Goal: Check status

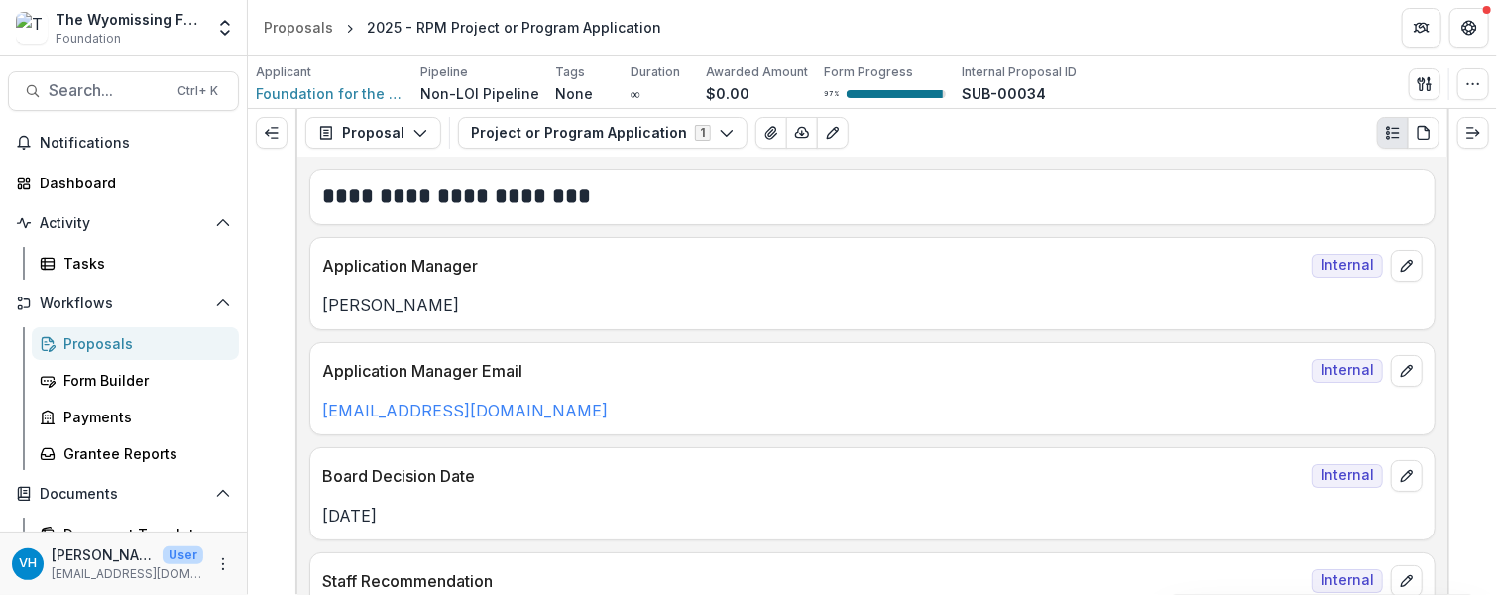
click at [115, 339] on div "Proposals" at bounding box center [143, 343] width 160 height 21
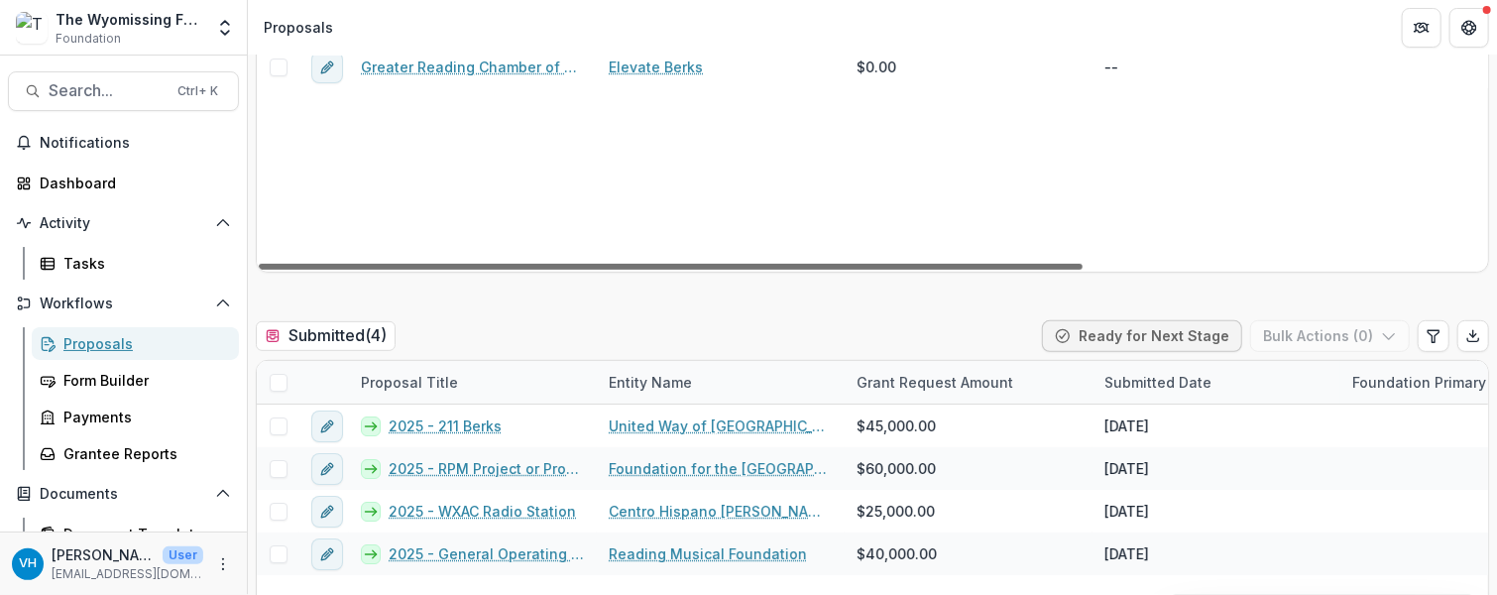
scroll to position [521, 0]
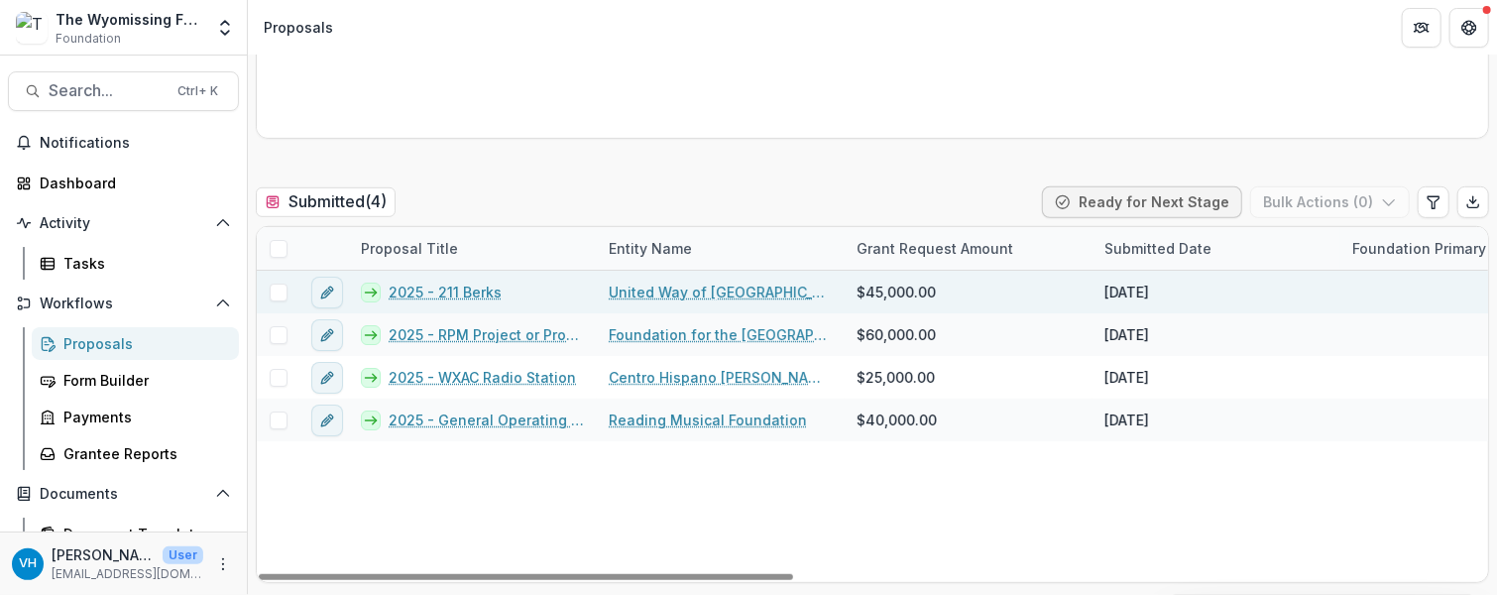
click at [474, 294] on link "2025 - 211 Berks" at bounding box center [445, 291] width 113 height 21
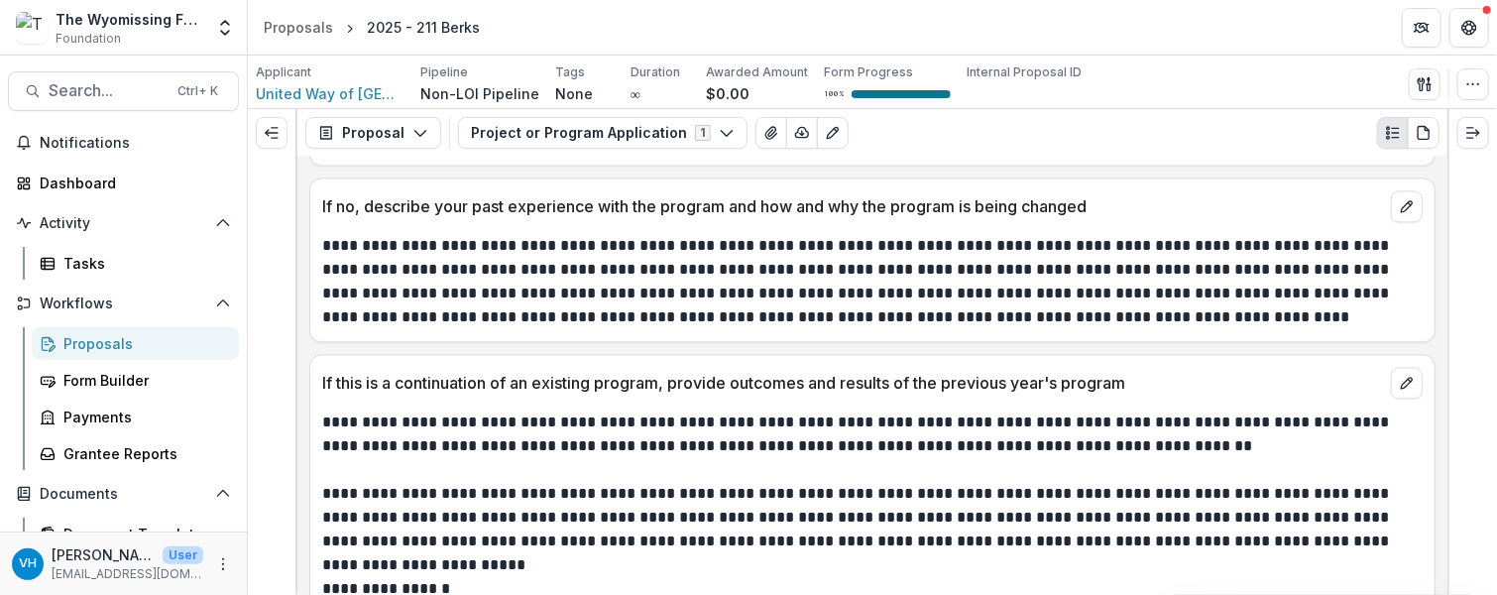
scroll to position [5931, 0]
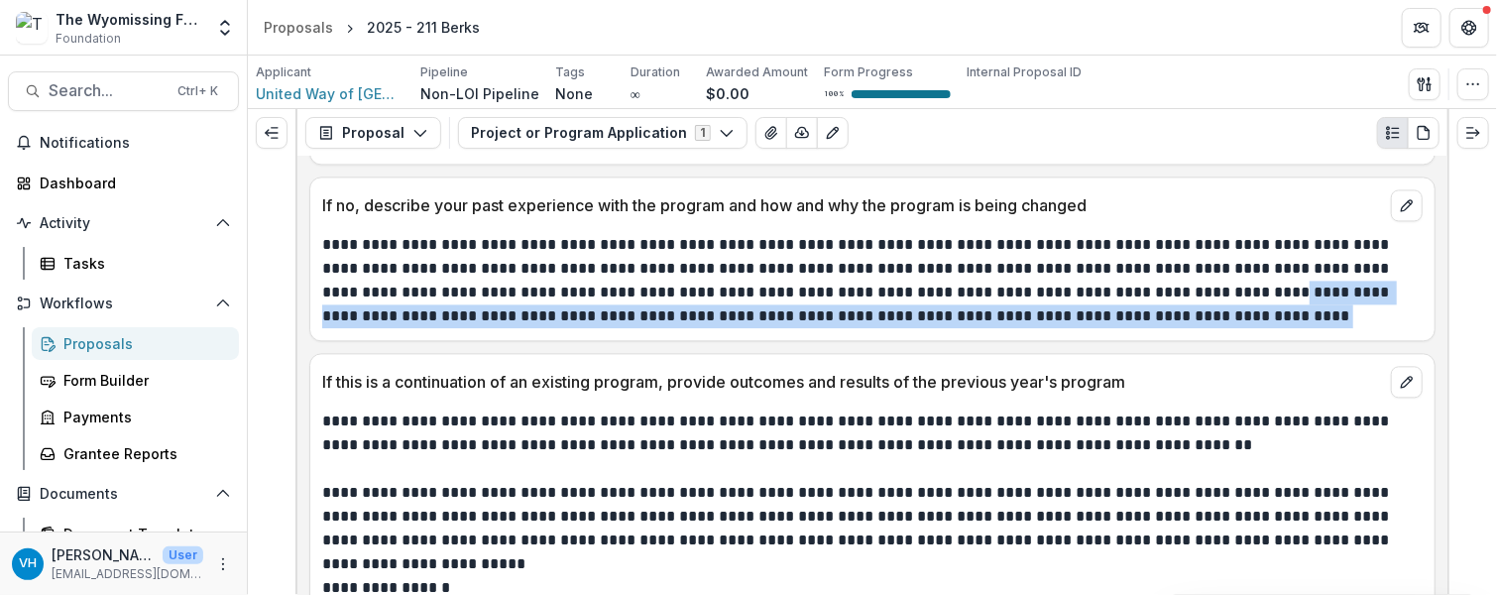
drag, startPoint x: 1220, startPoint y: 273, endPoint x: 1241, endPoint y: 301, distance: 35.5
click at [1241, 301] on p "**********" at bounding box center [869, 280] width 1095 height 95
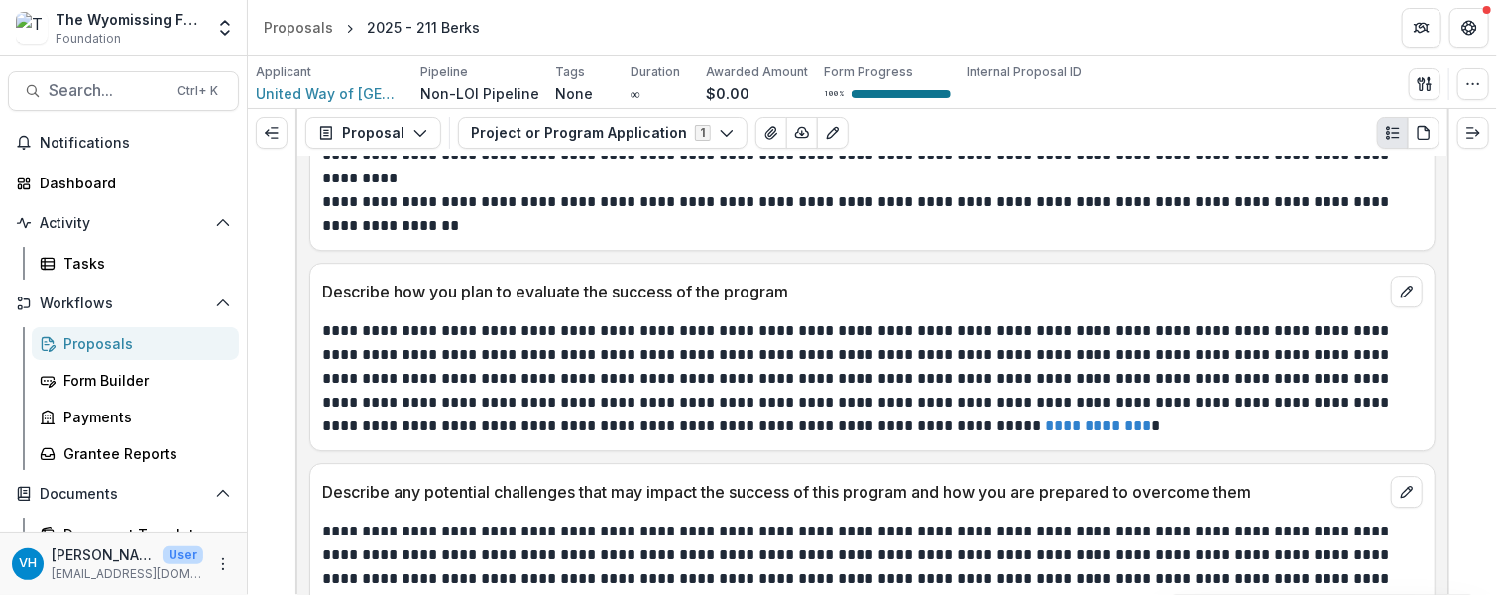
scroll to position [6754, 0]
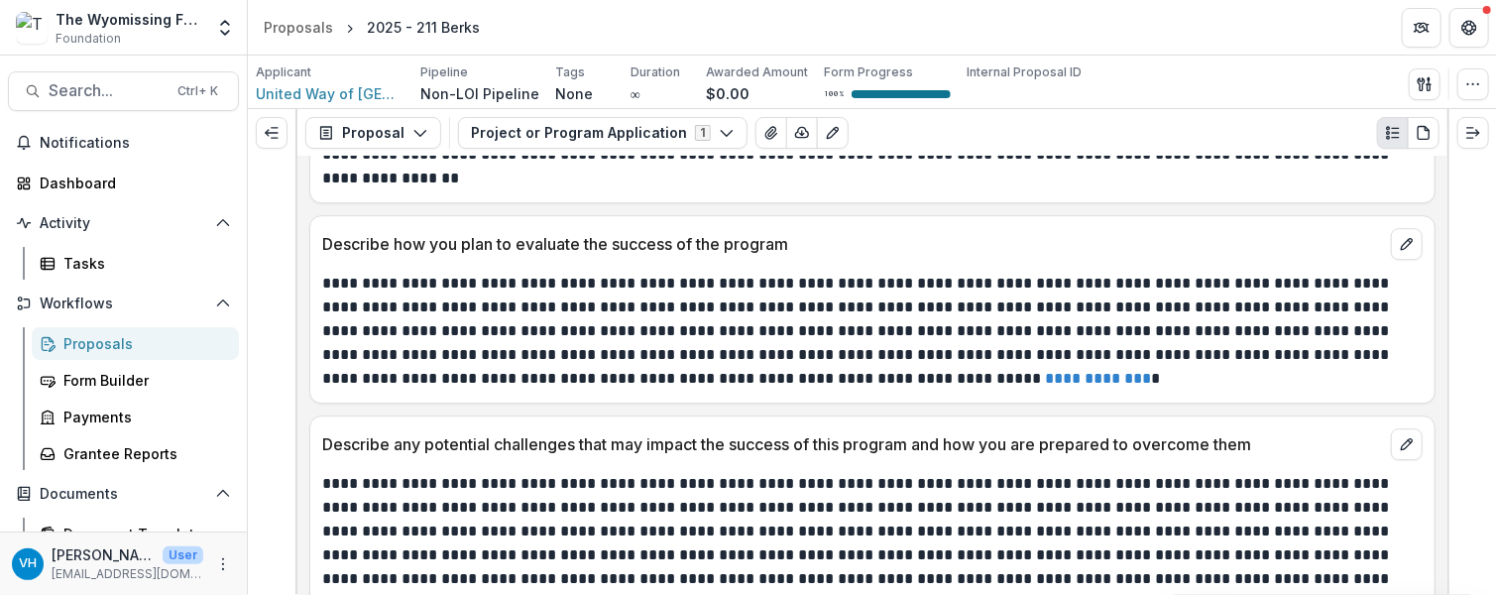
click at [1108, 301] on p "**********" at bounding box center [869, 331] width 1095 height 119
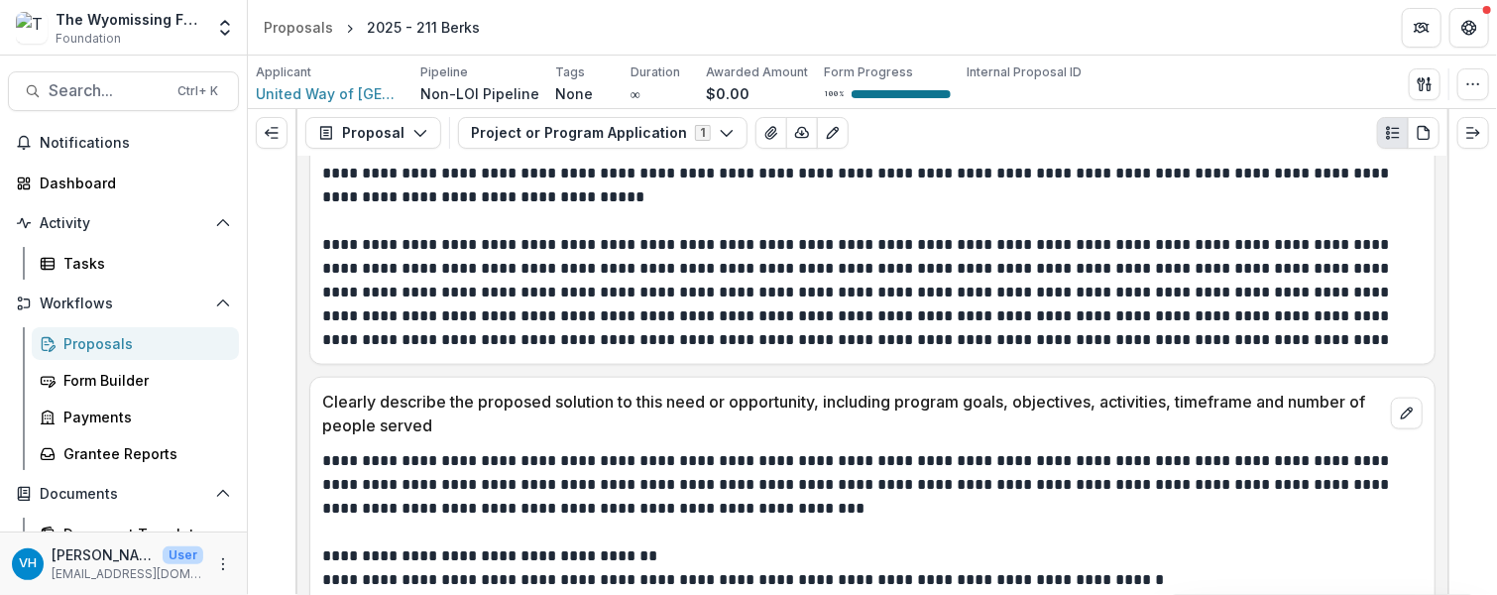
scroll to position [4511, 0]
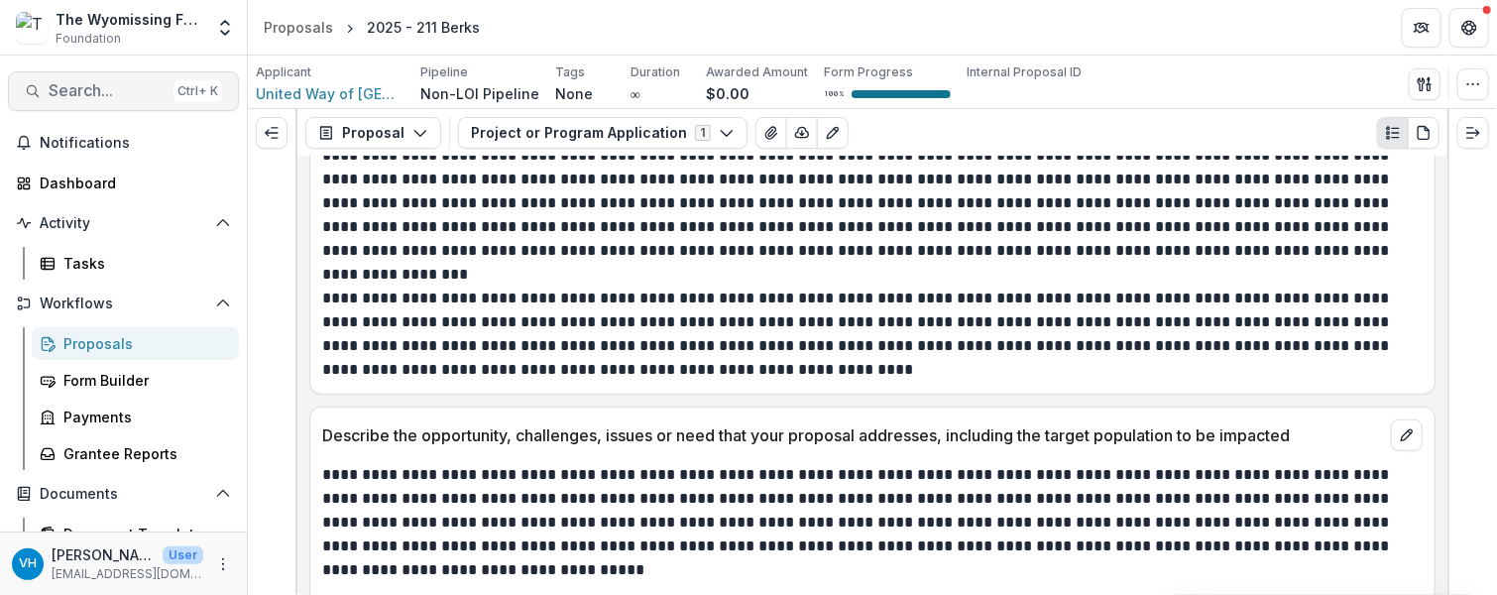
click at [82, 91] on span "Search..." at bounding box center [107, 90] width 117 height 19
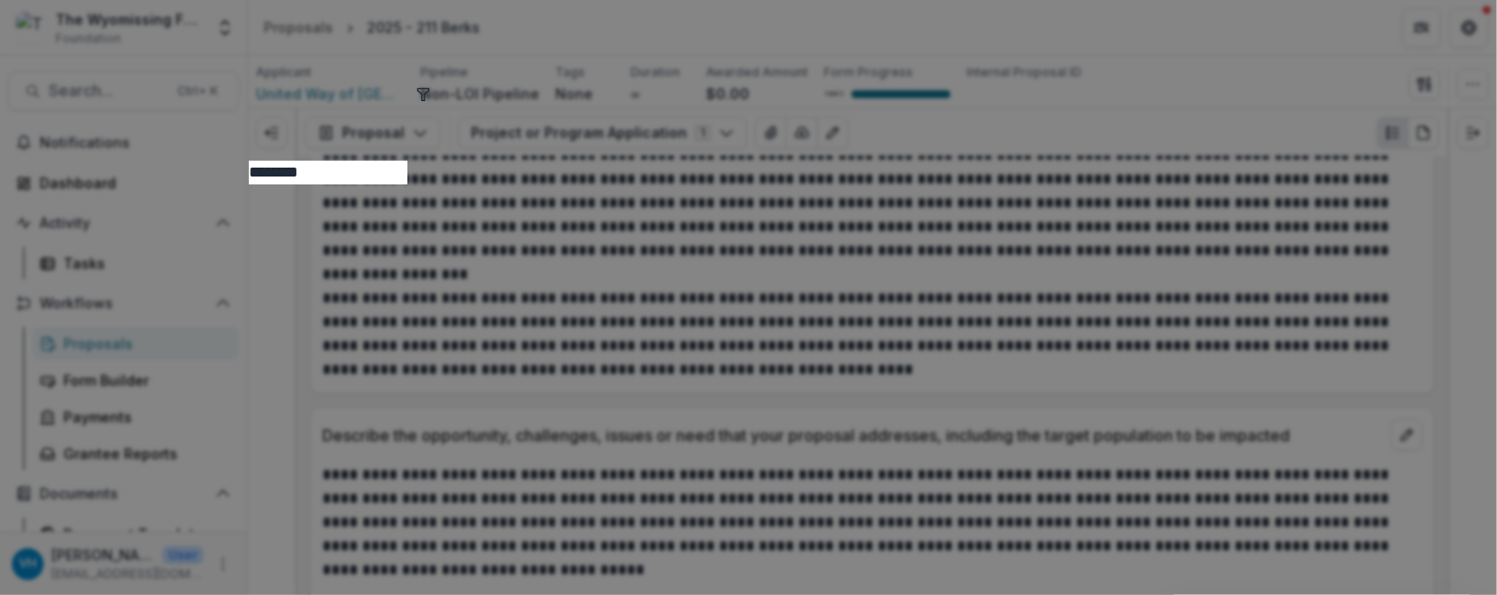
type input "********"
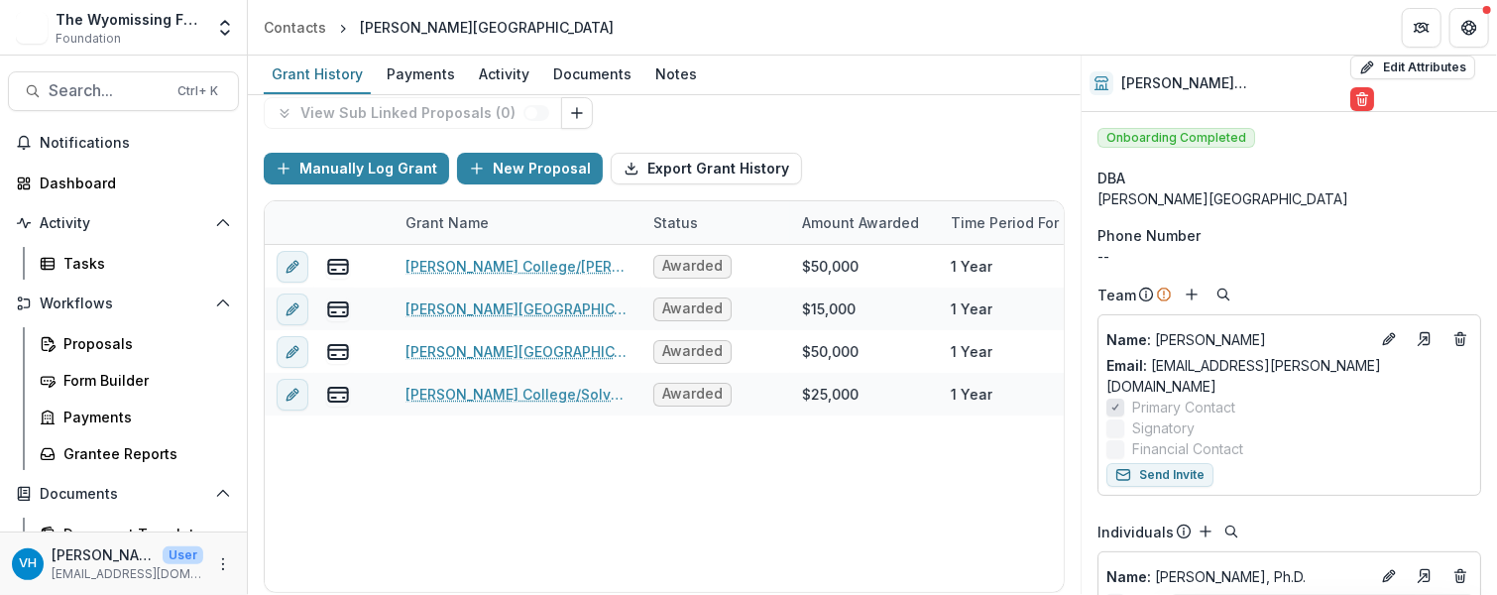
scroll to position [107, 0]
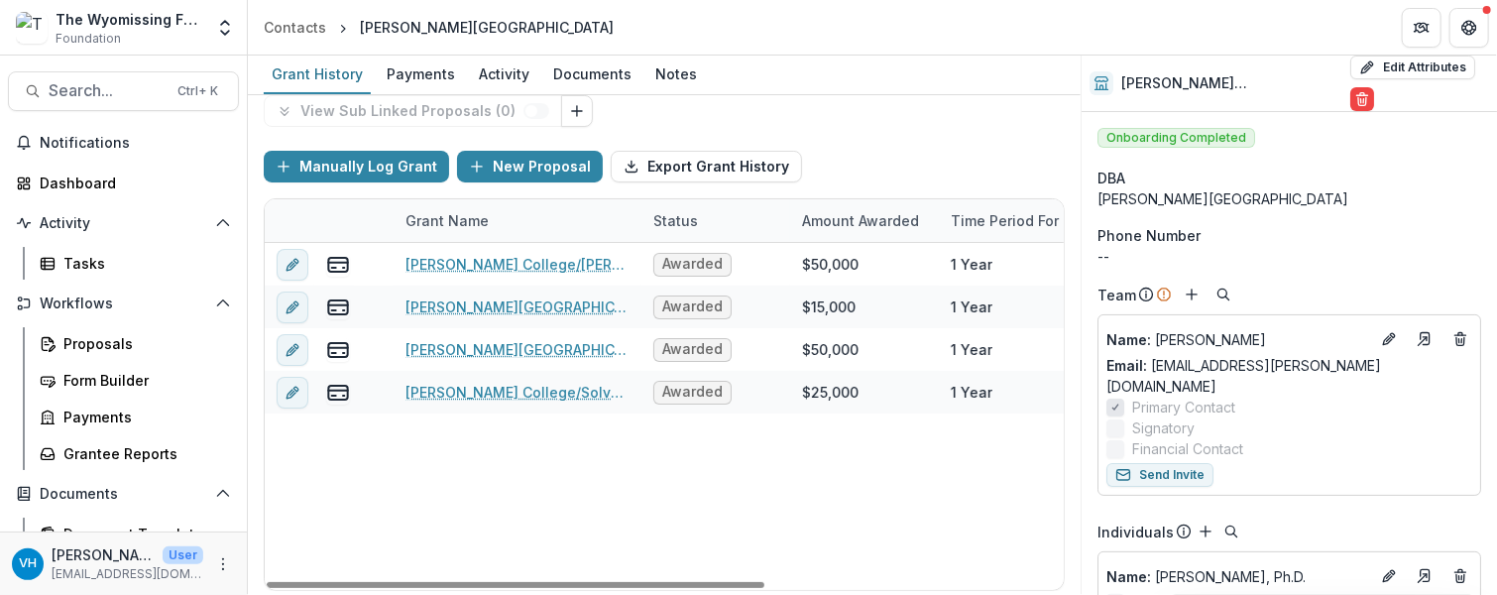
drag, startPoint x: 697, startPoint y: 223, endPoint x: 780, endPoint y: 238, distance: 84.6
click at [780, 238] on div "Status" at bounding box center [715, 220] width 149 height 43
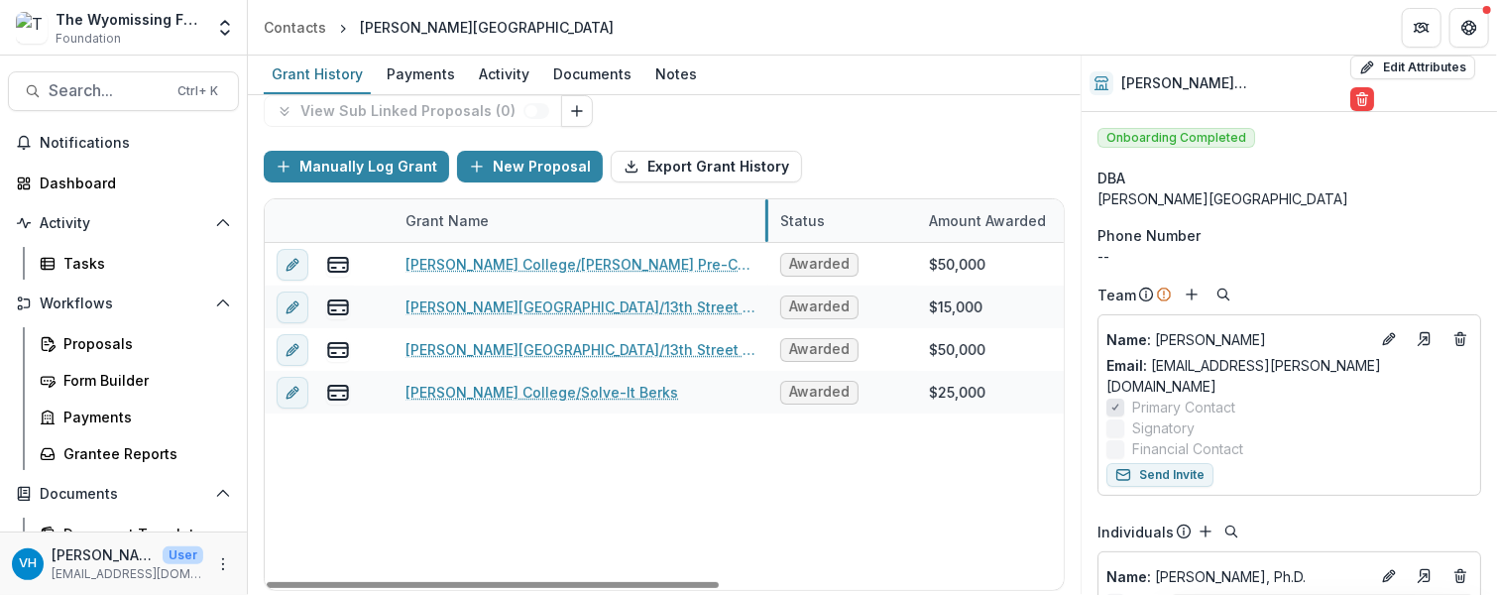
drag, startPoint x: 638, startPoint y: 221, endPoint x: 788, endPoint y: 221, distance: 149.7
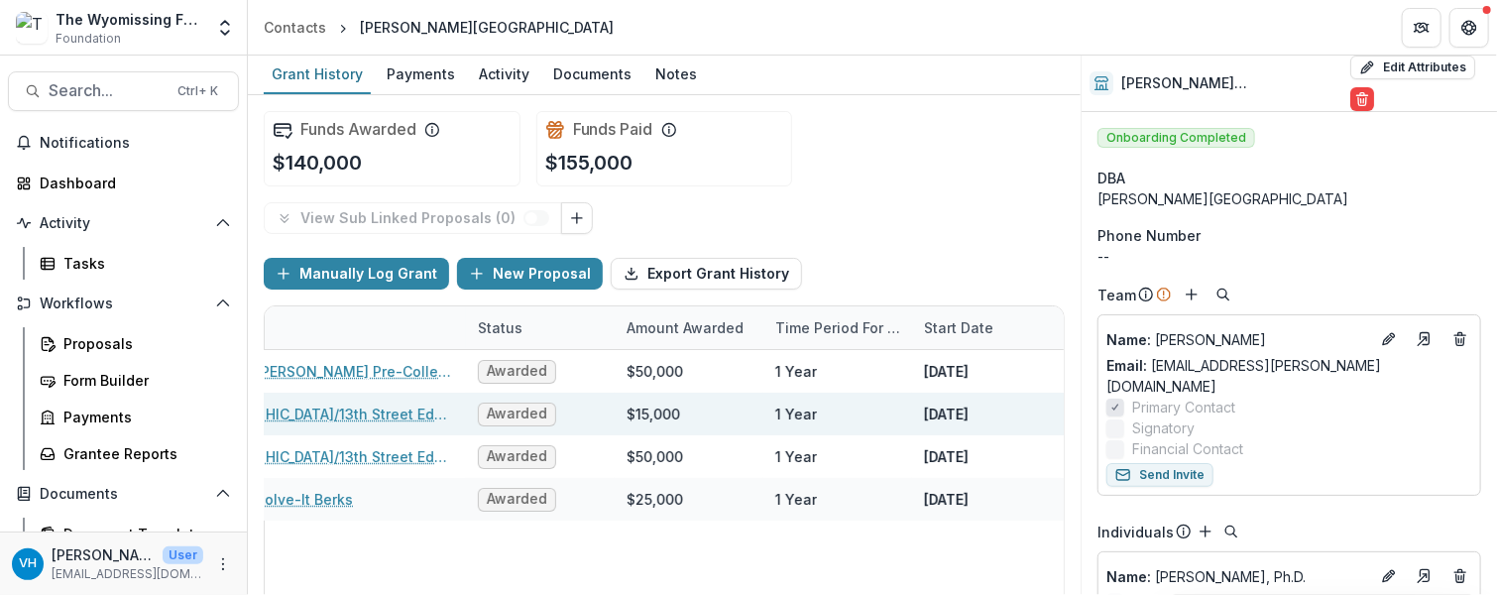
scroll to position [0, 0]
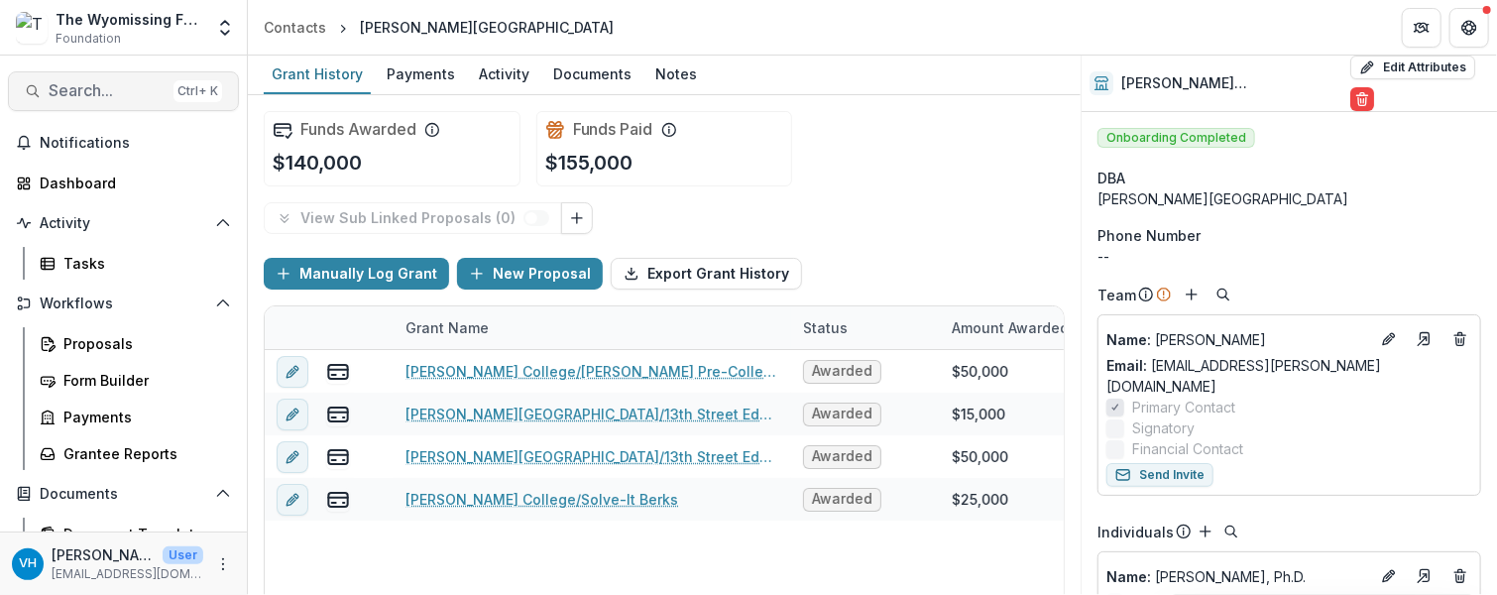
click at [95, 86] on span "Search..." at bounding box center [107, 90] width 117 height 19
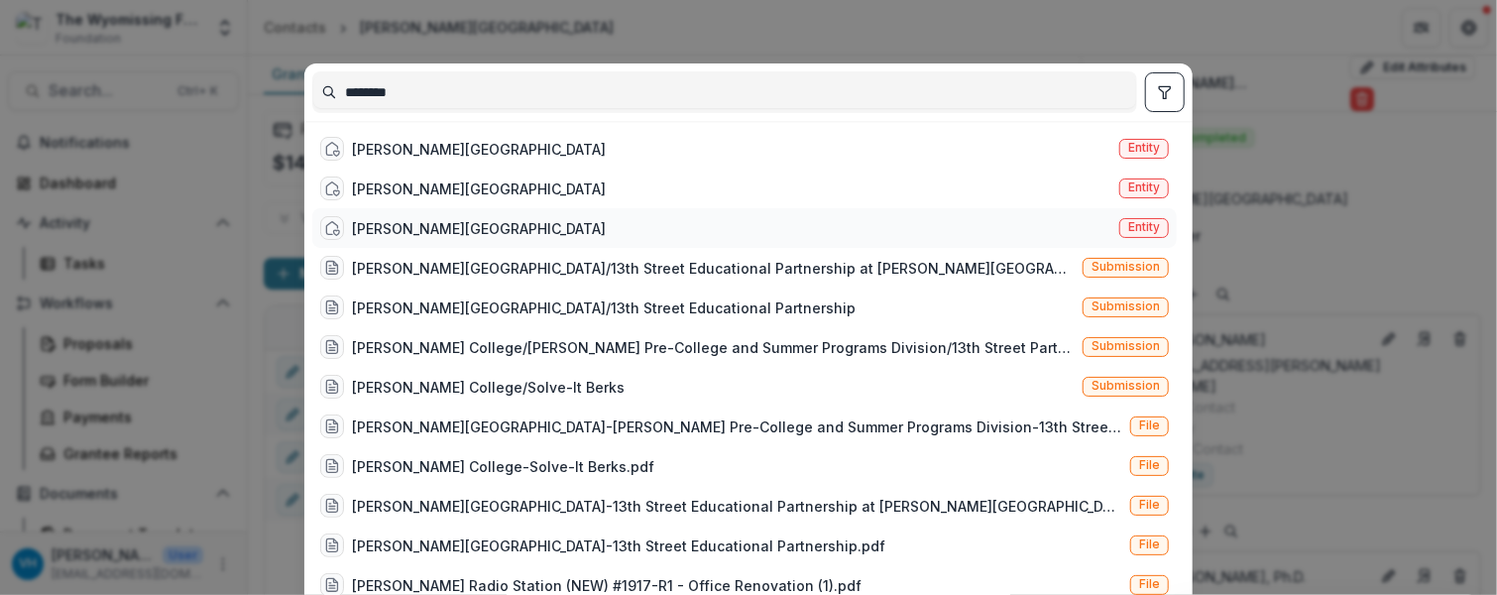
type input "********"
click at [472, 217] on div "[PERSON_NAME] College Entity" at bounding box center [744, 228] width 864 height 40
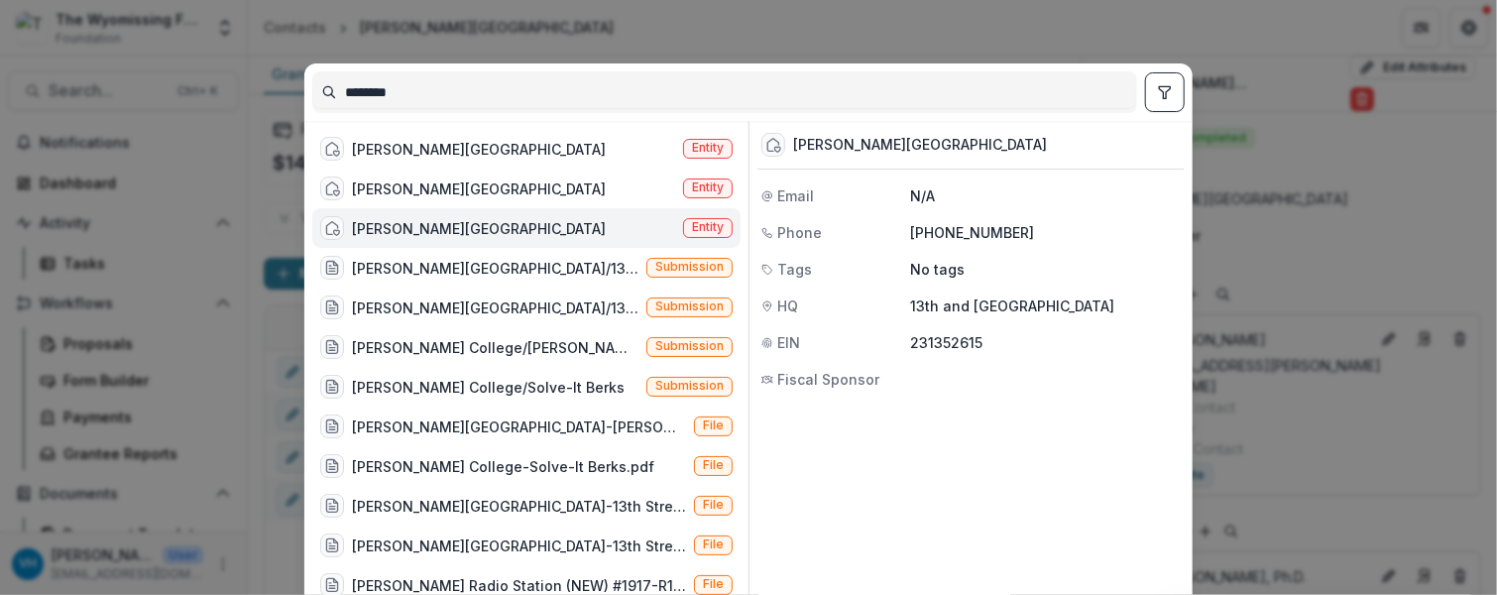
scroll to position [127, 0]
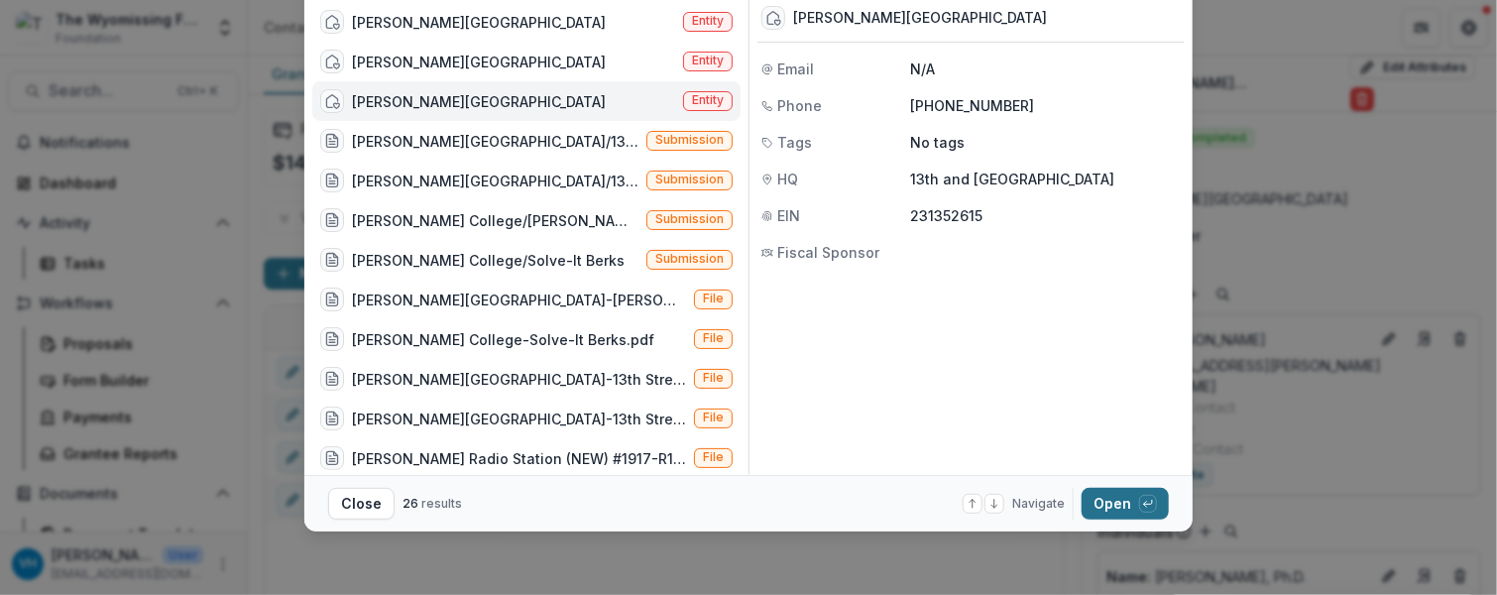
click at [1122, 500] on button "Open with enter key" at bounding box center [1124, 504] width 87 height 32
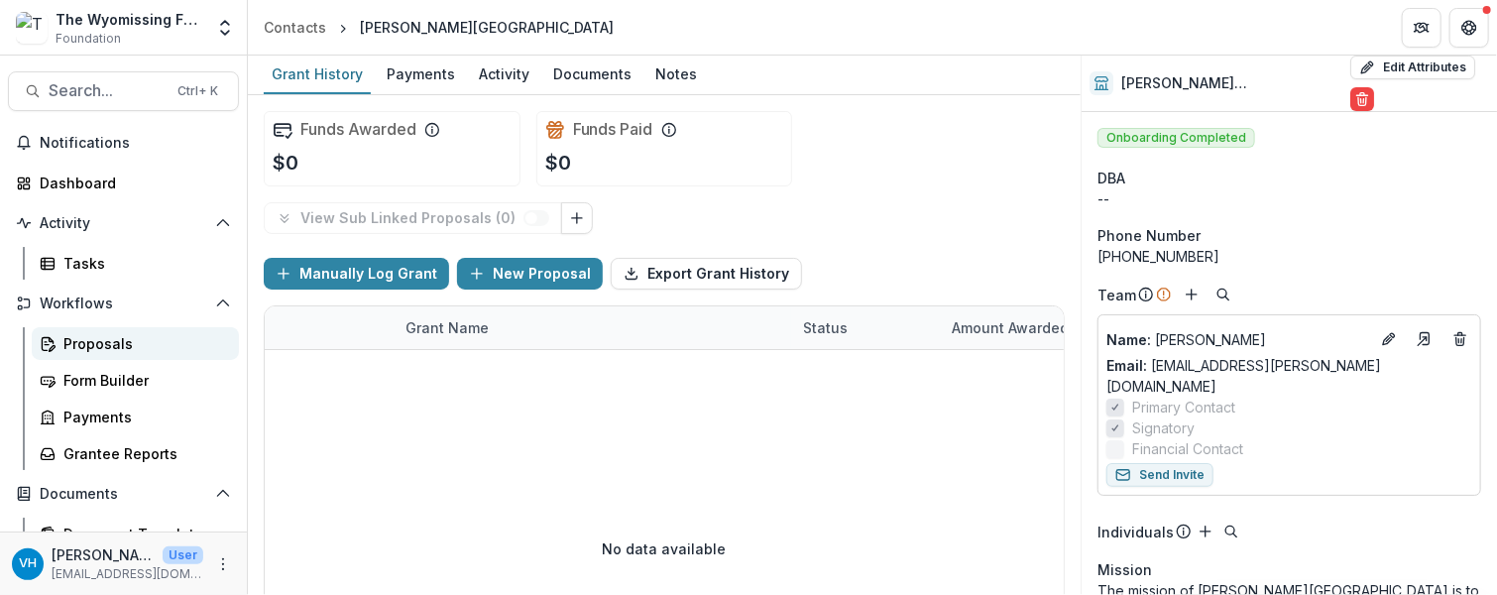
click at [123, 337] on div "Proposals" at bounding box center [143, 343] width 160 height 21
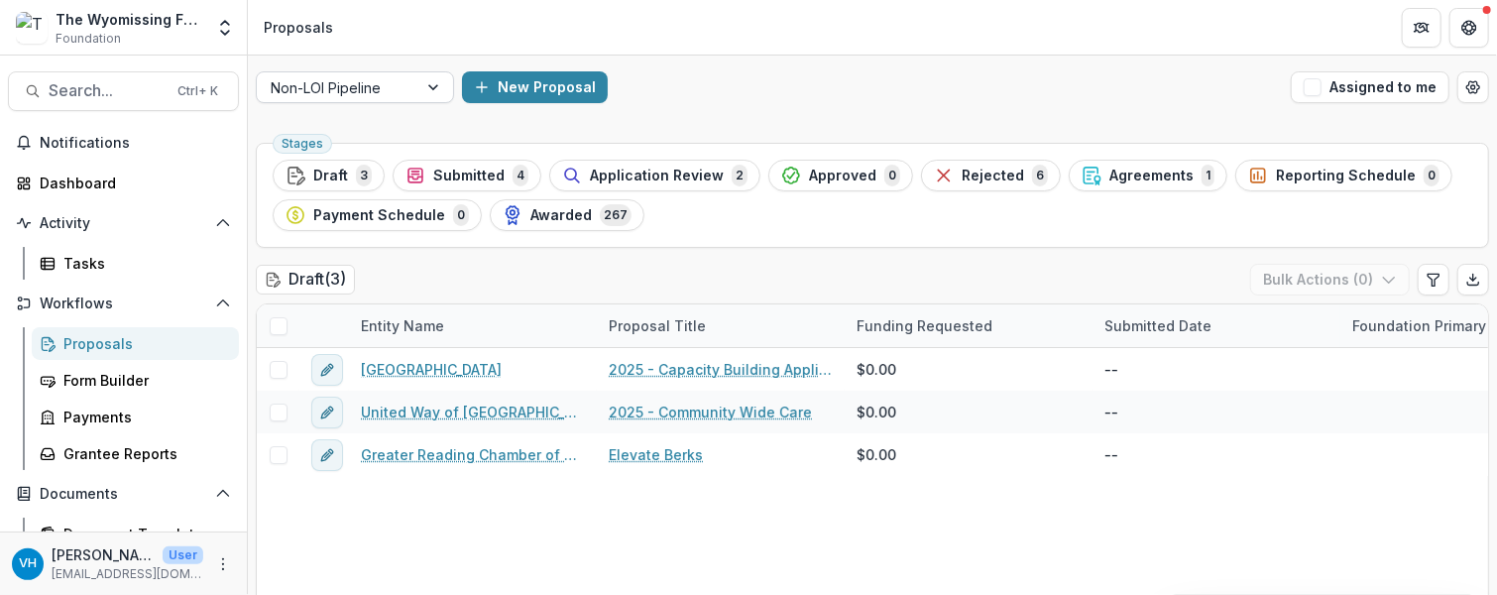
click at [311, 86] on div at bounding box center [337, 87] width 133 height 25
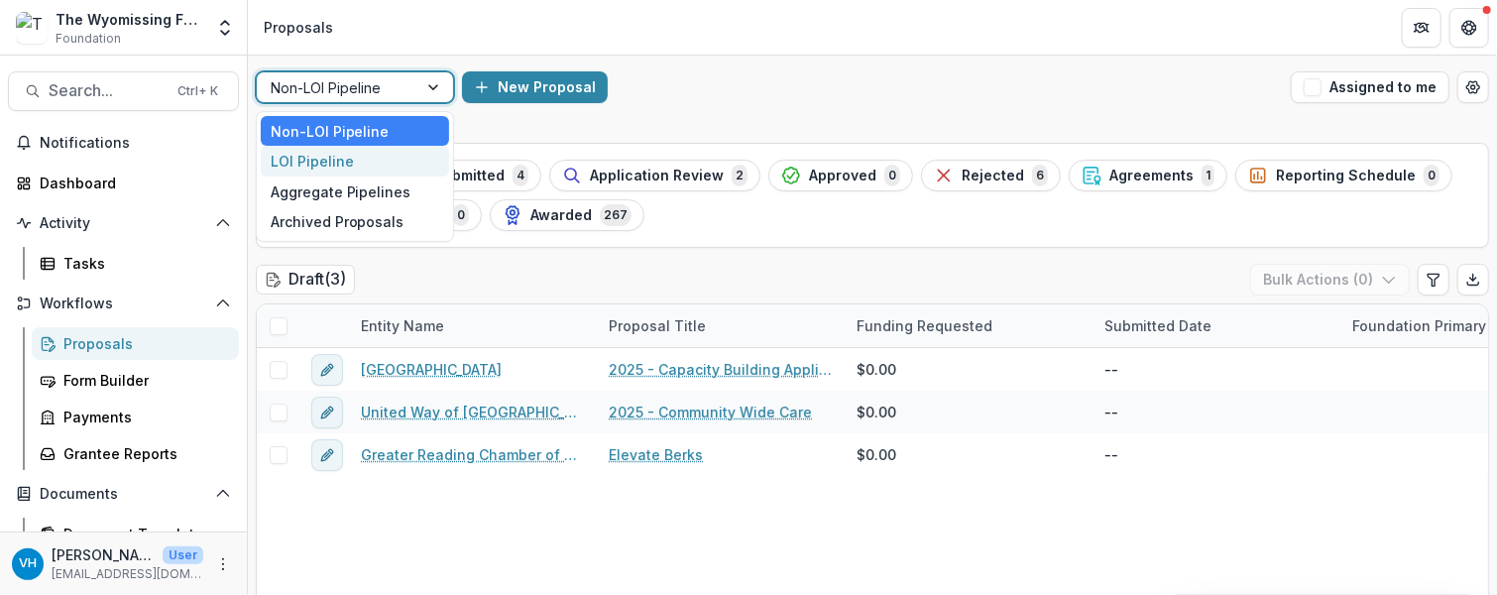
click at [343, 162] on div "LOI Pipeline" at bounding box center [355, 161] width 188 height 31
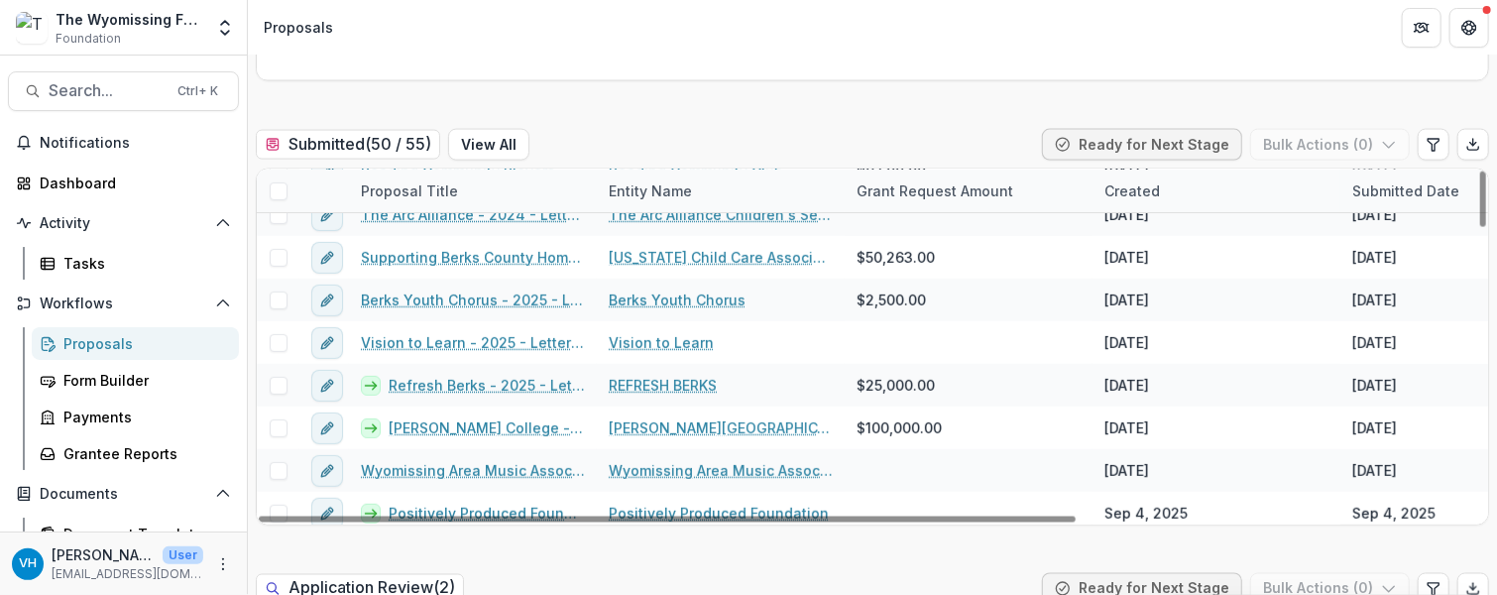
scroll to position [428, 0]
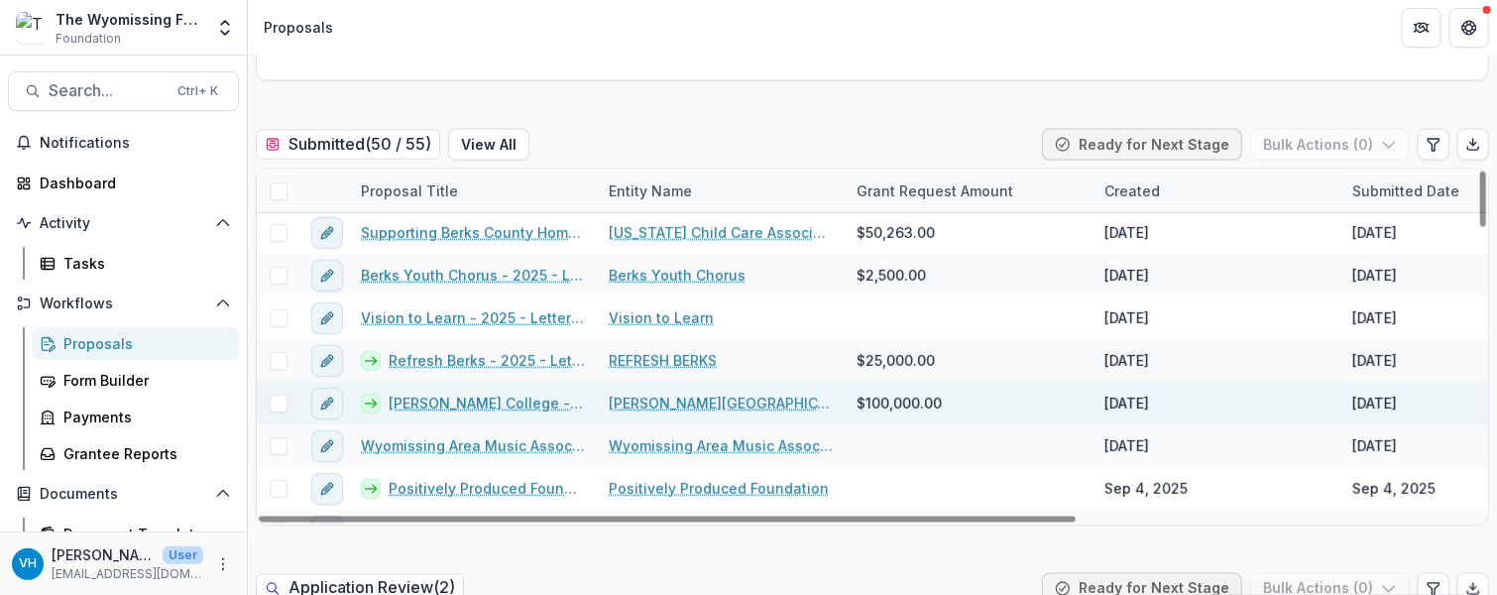
click at [542, 399] on link "[PERSON_NAME] College - 2025 - Letter of Intent" at bounding box center [487, 402] width 196 height 21
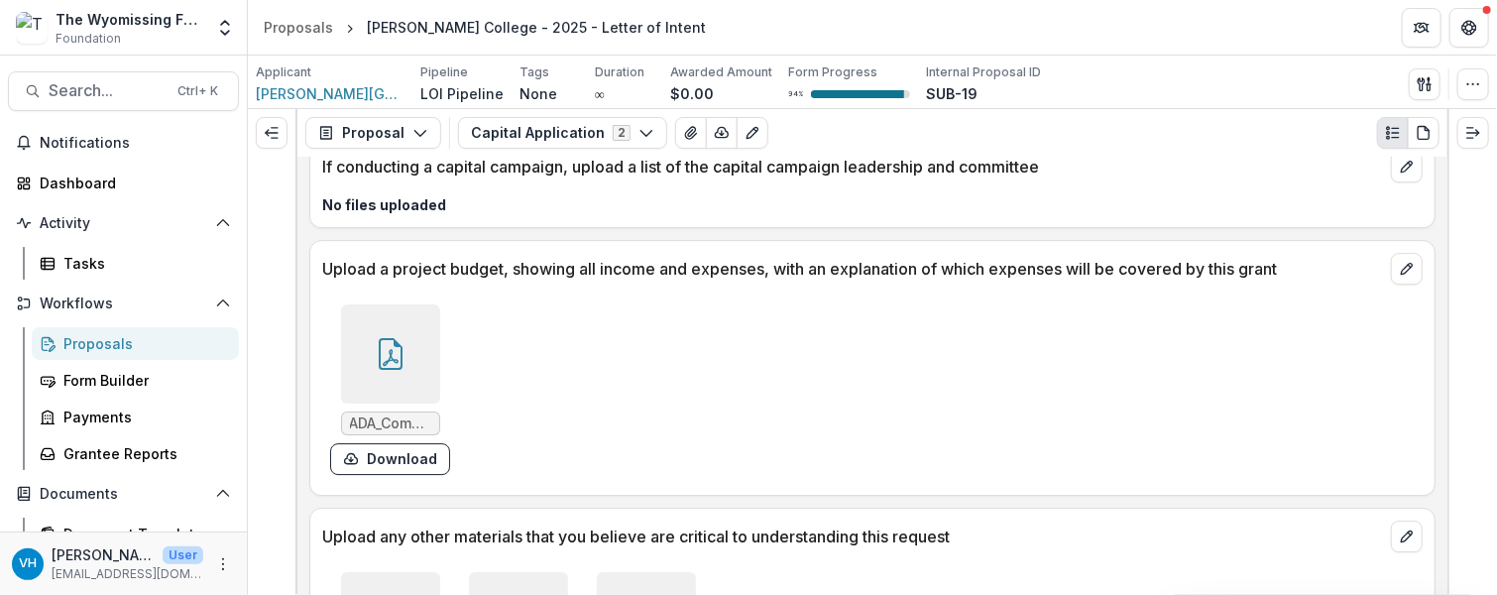
scroll to position [6890, 0]
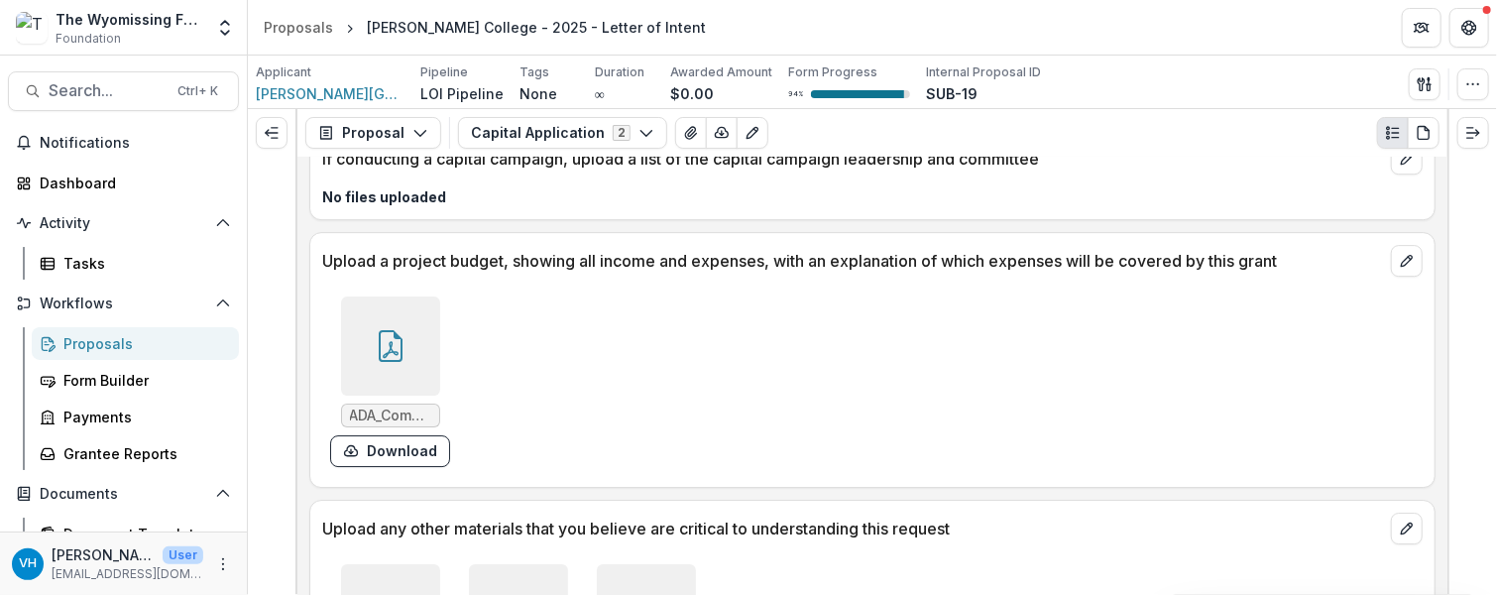
click at [674, 288] on div "ADA_Compliance_Project_Budget Wyomissing Foundation.pdf Download" at bounding box center [619, 381] width 595 height 186
click at [407, 319] on div at bounding box center [390, 345] width 99 height 99
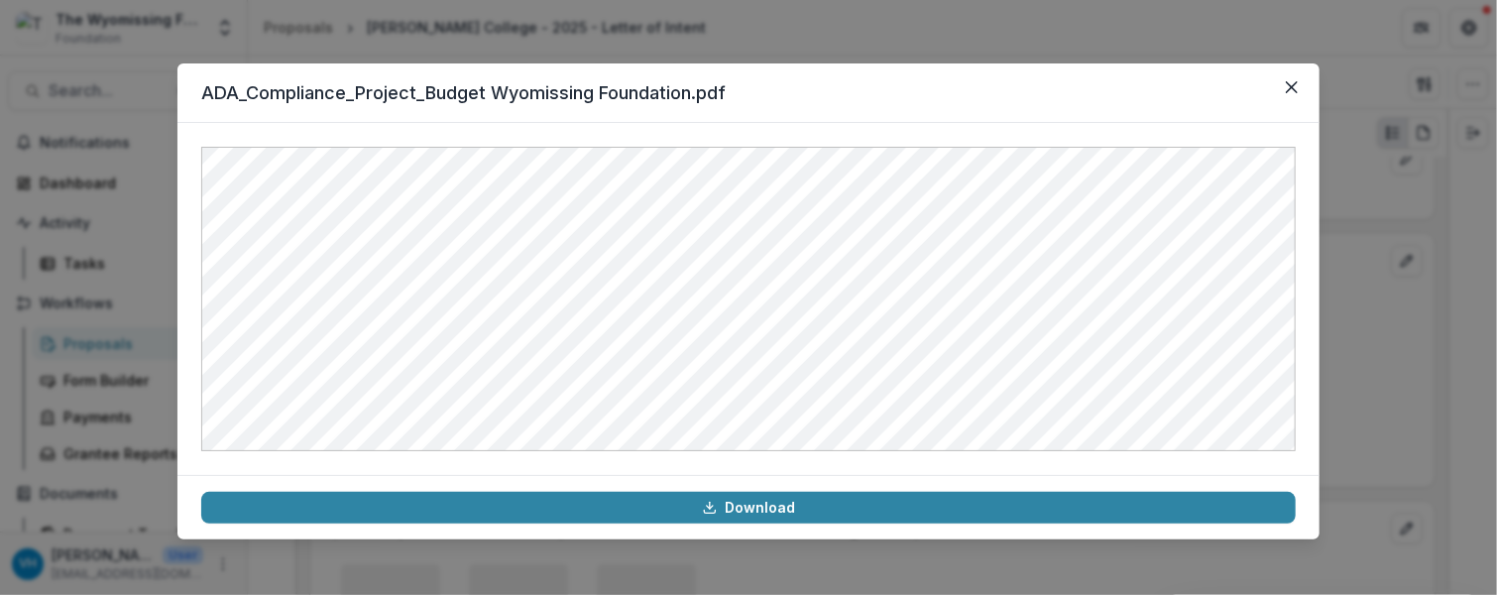
drag, startPoint x: 1286, startPoint y: 92, endPoint x: 1170, endPoint y: 85, distance: 116.2
click at [1170, 85] on header "ADA_Compliance_Project_Budget Wyomissing Foundation.pdf" at bounding box center [748, 92] width 1142 height 59
click at [1300, 77] on button "Close" at bounding box center [1292, 87] width 32 height 32
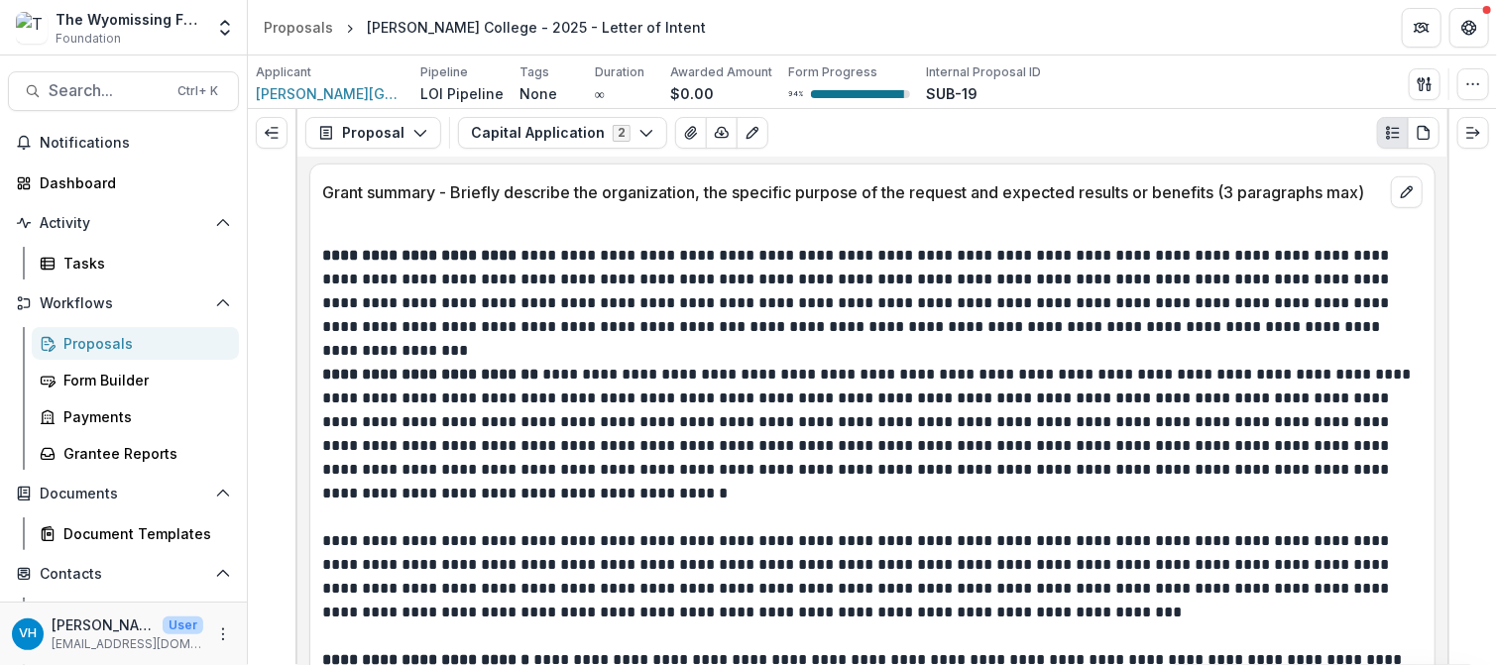
scroll to position [4506, 0]
click at [897, 419] on p "**********" at bounding box center [869, 435] width 1095 height 143
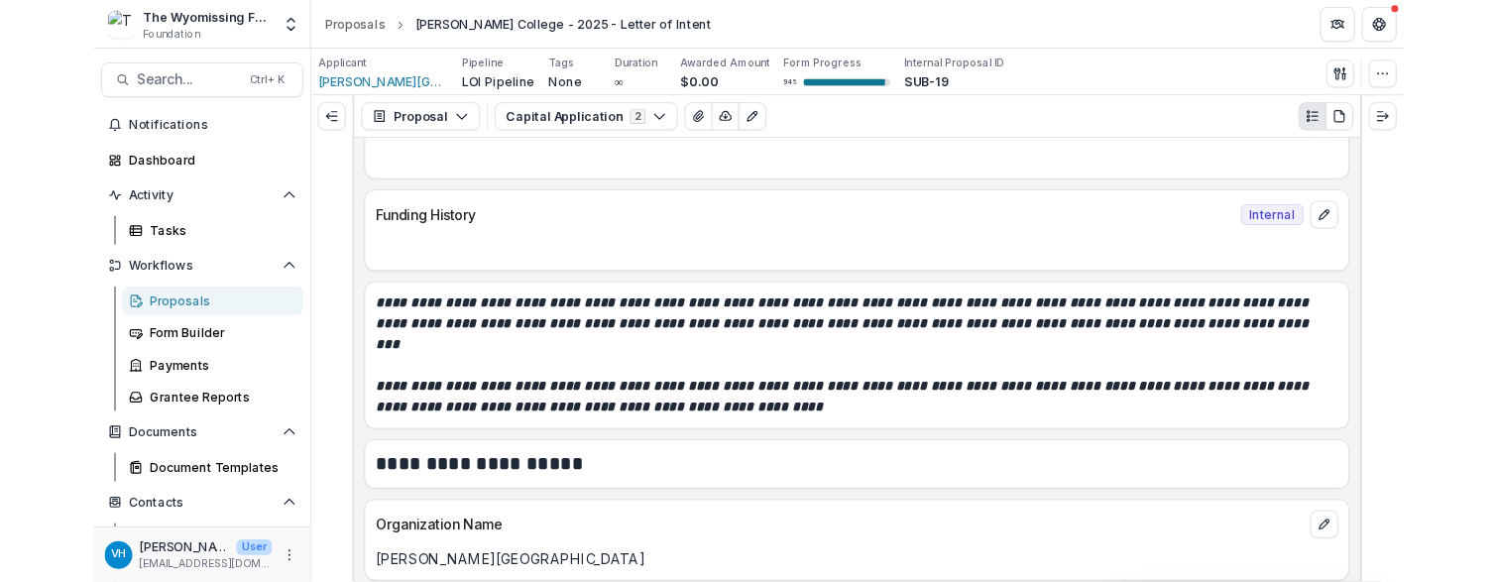
scroll to position [0, 0]
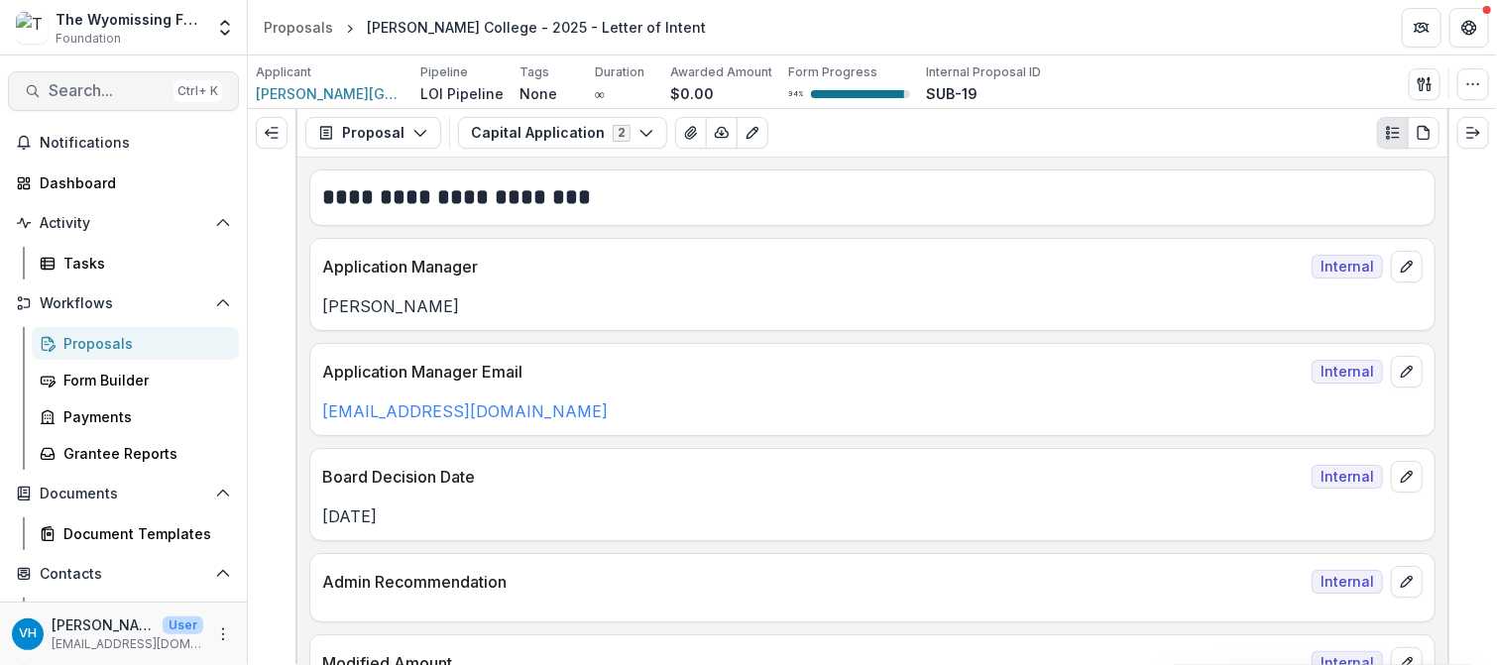
click at [135, 86] on span "Search..." at bounding box center [107, 90] width 117 height 19
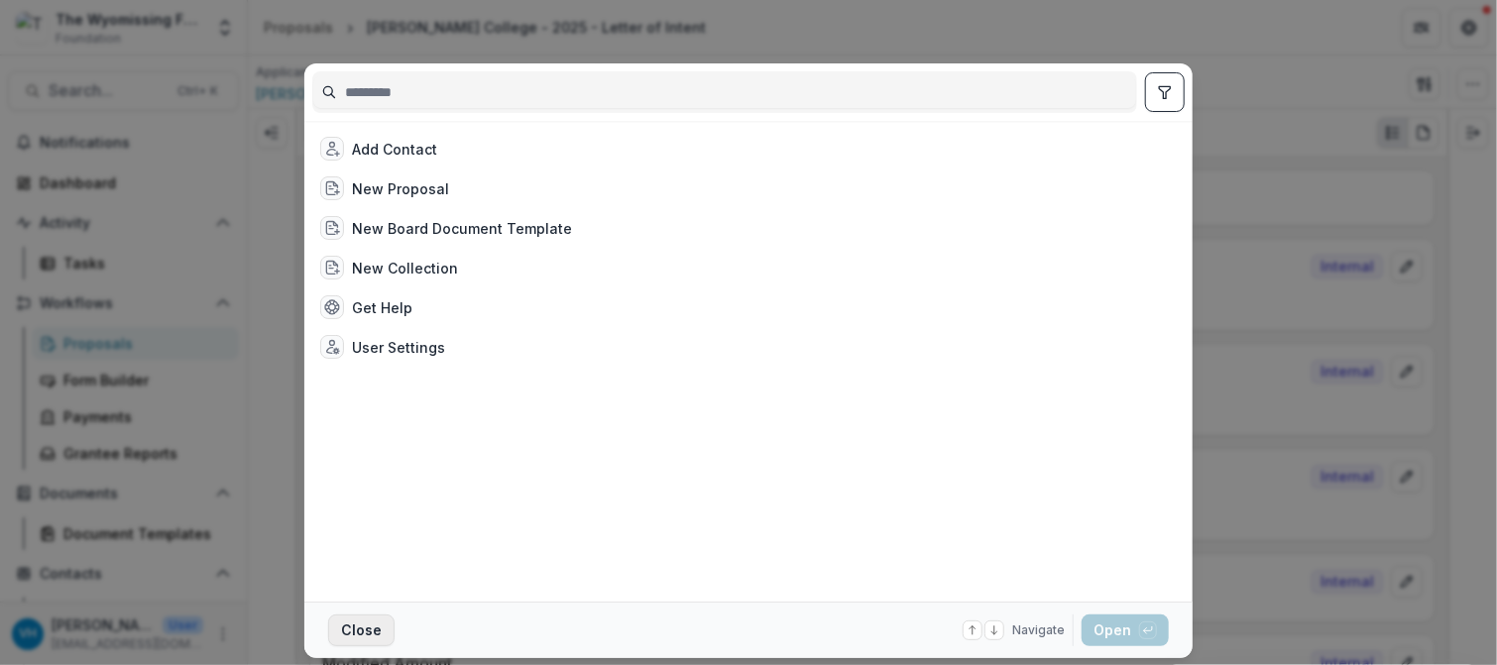
click at [365, 594] on button "Close" at bounding box center [361, 630] width 66 height 32
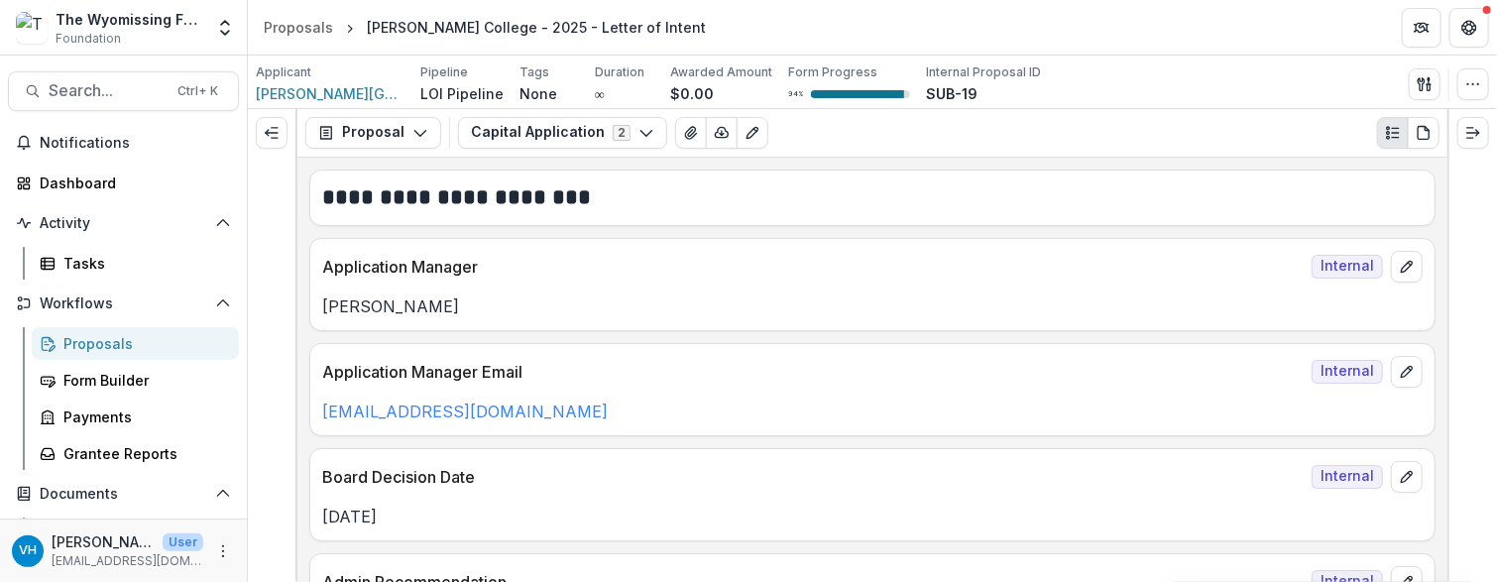
click at [115, 335] on div "Proposals" at bounding box center [143, 343] width 160 height 21
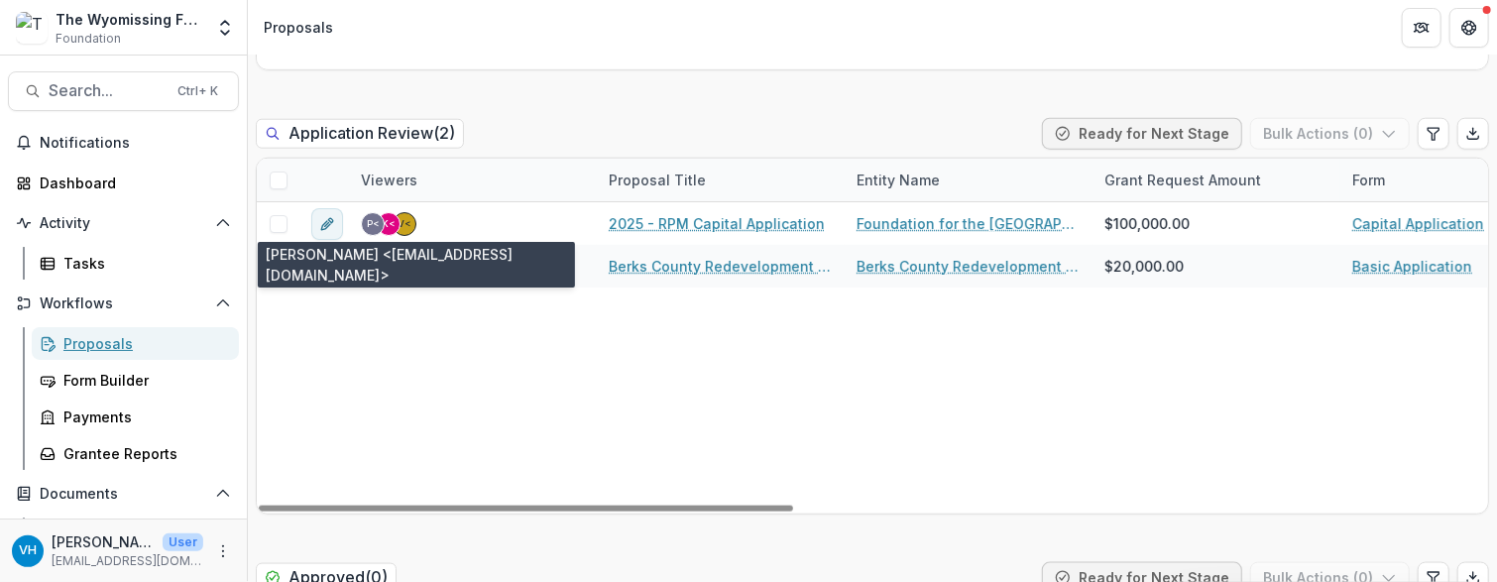
scroll to position [1035, 0]
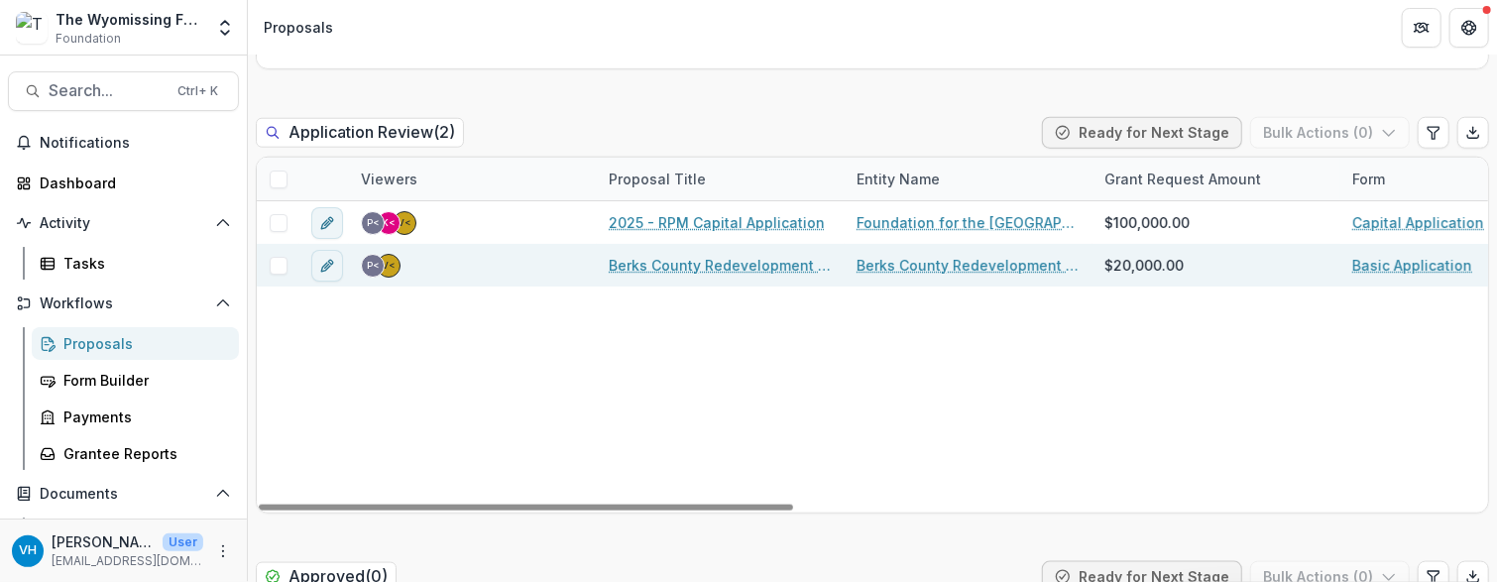
click at [719, 269] on link "Berks County Redevelopment Authority - [STREET_ADDRESS]" at bounding box center [721, 265] width 224 height 21
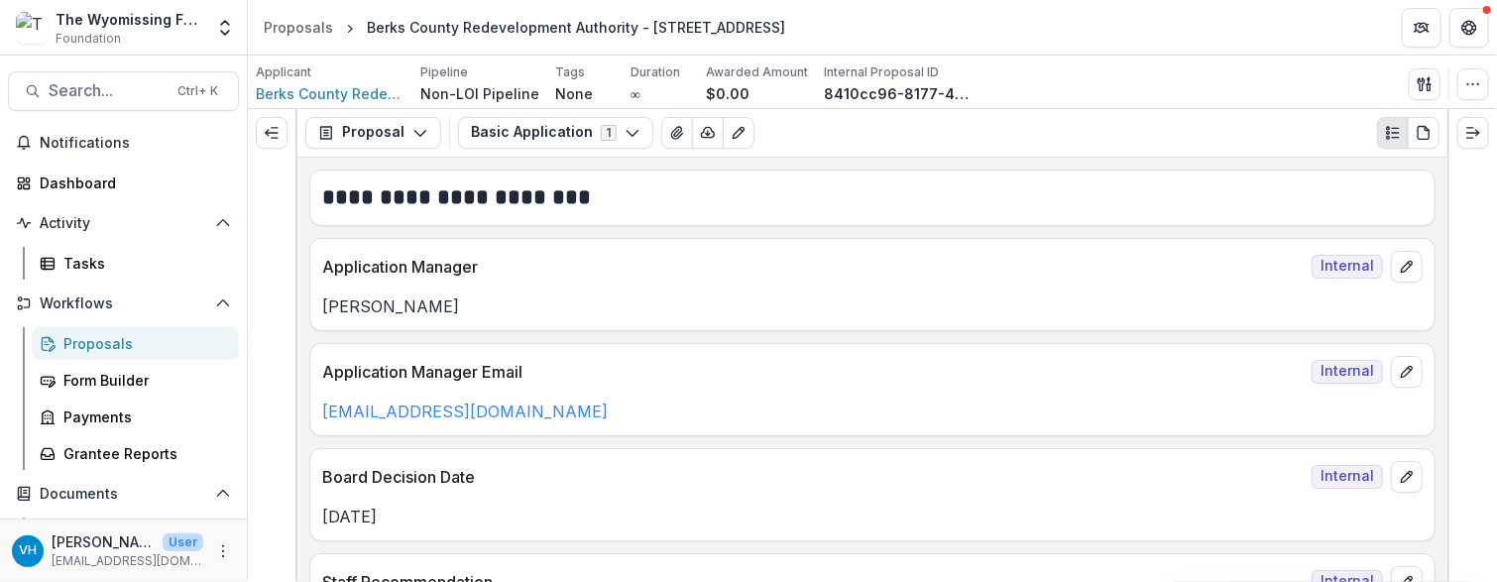
click at [181, 339] on div "Proposals" at bounding box center [143, 343] width 160 height 21
